Goal: Find specific page/section: Find specific page/section

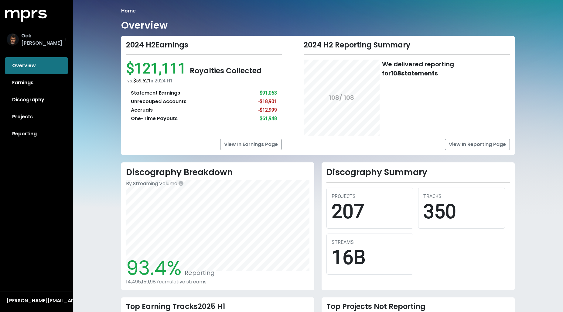
click at [41, 41] on span "Oak [PERSON_NAME]" at bounding box center [42, 39] width 43 height 15
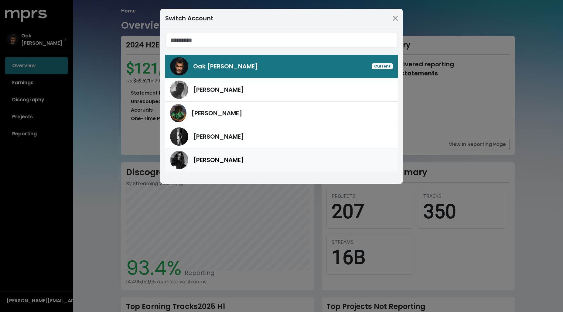
click at [214, 156] on span "[PERSON_NAME]" at bounding box center [218, 160] width 51 height 9
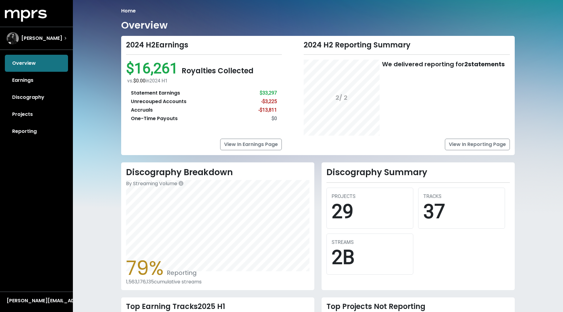
scroll to position [97, 0]
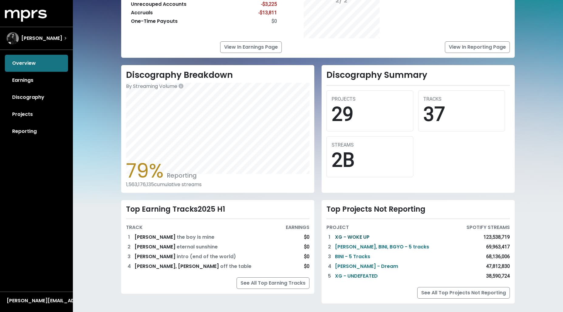
click at [363, 235] on link "XG - WOKE UP" at bounding box center [352, 236] width 35 height 7
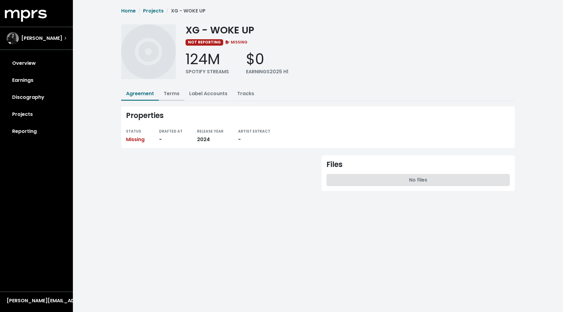
click at [166, 91] on link "Terms" at bounding box center [172, 93] width 16 height 7
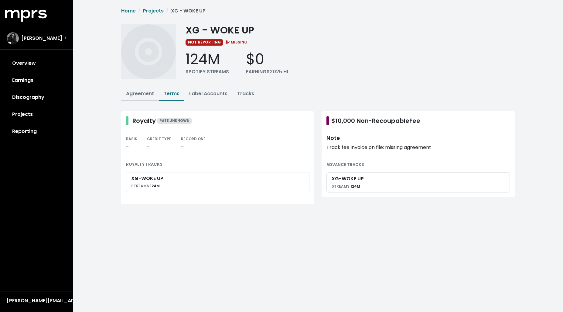
click at [144, 93] on link "Agreement" at bounding box center [140, 93] width 28 height 7
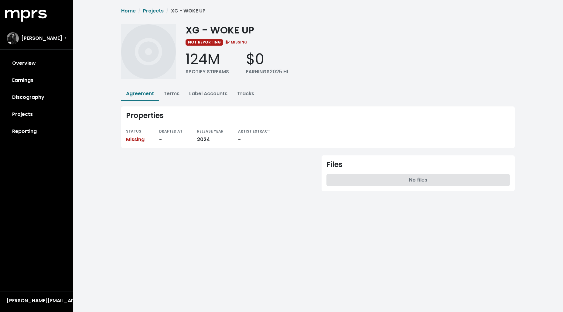
click at [140, 94] on button "Agreement" at bounding box center [140, 94] width 38 height 13
